Goal: Information Seeking & Learning: Learn about a topic

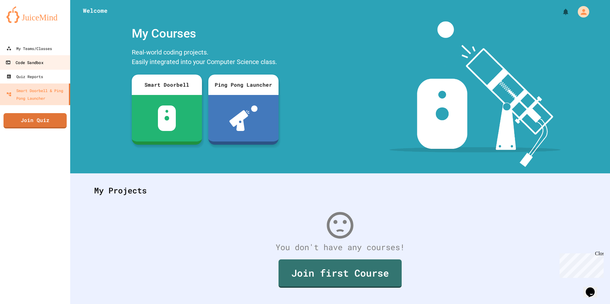
click at [43, 62] on div "Code Sandbox" at bounding box center [24, 63] width 38 height 8
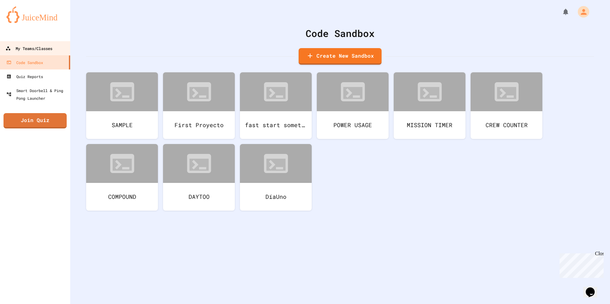
click at [37, 53] on link "My Teams/Classes" at bounding box center [35, 48] width 72 height 14
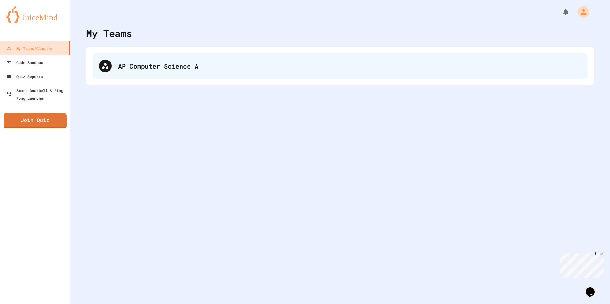
click at [194, 77] on div "AP Computer Science A" at bounding box center [340, 66] width 495 height 26
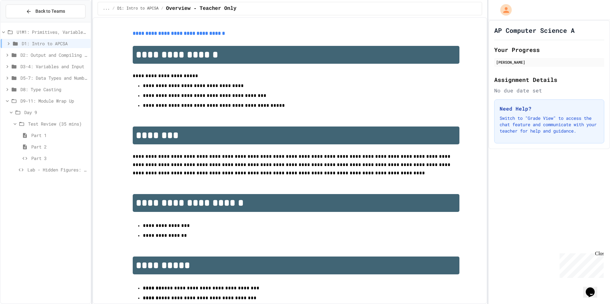
click at [31, 145] on div "Part 2" at bounding box center [46, 146] width 90 height 9
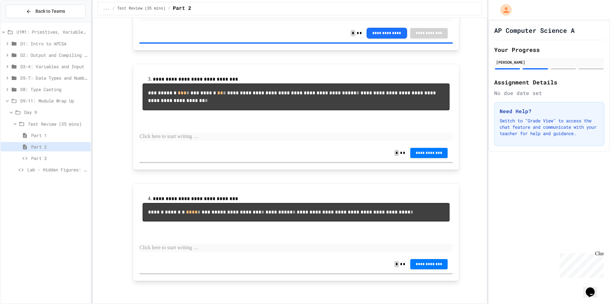
scroll to position [265, 0]
click at [207, 141] on p at bounding box center [295, 137] width 313 height 8
click at [227, 144] on div "**********" at bounding box center [295, 107] width 313 height 73
click at [228, 141] on p at bounding box center [295, 137] width 313 height 8
